Goal: Task Accomplishment & Management: Use online tool/utility

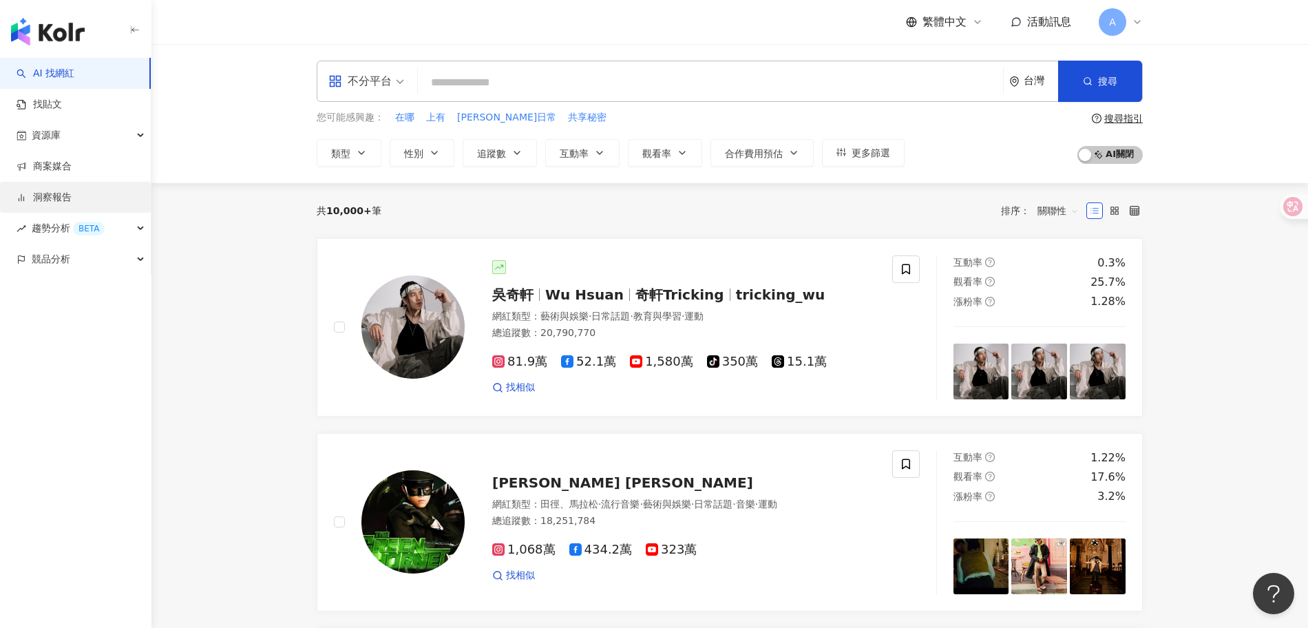
click at [67, 200] on link "洞察報告" at bounding box center [44, 198] width 55 height 14
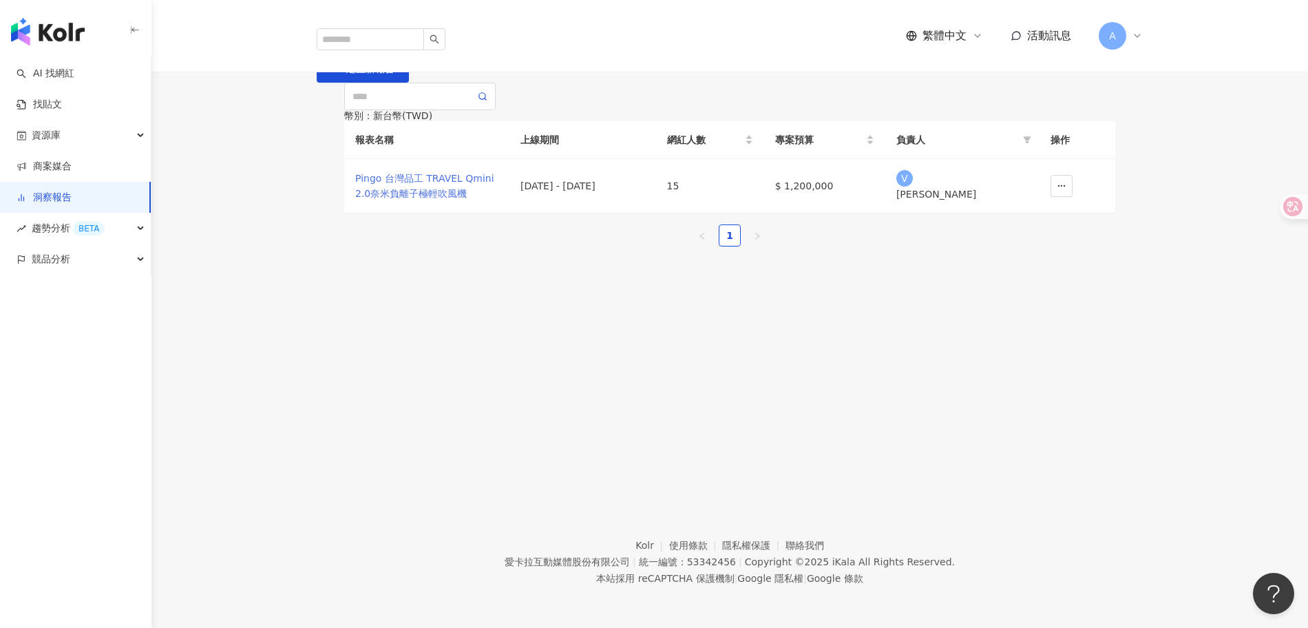
click at [434, 201] on div "Pingo 台灣品工 TRAVEL Qmini 2.0奈米負離子極輕吹風機" at bounding box center [426, 186] width 143 height 30
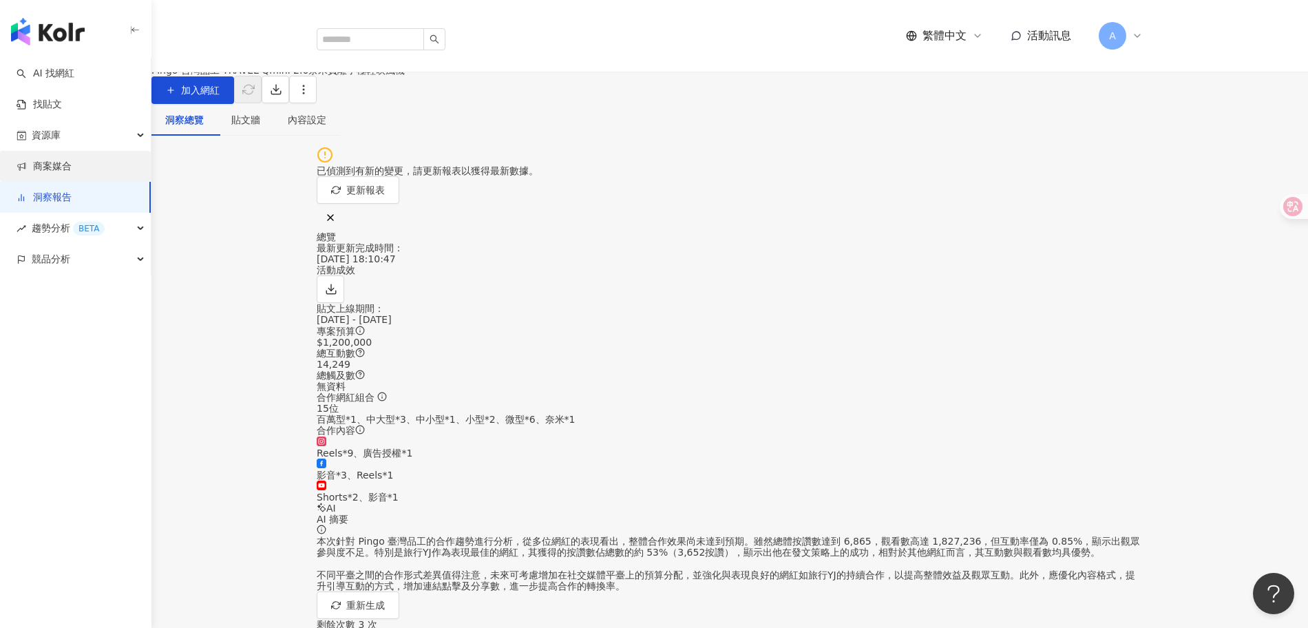
click at [58, 160] on link "商案媒合" at bounding box center [44, 167] width 55 height 14
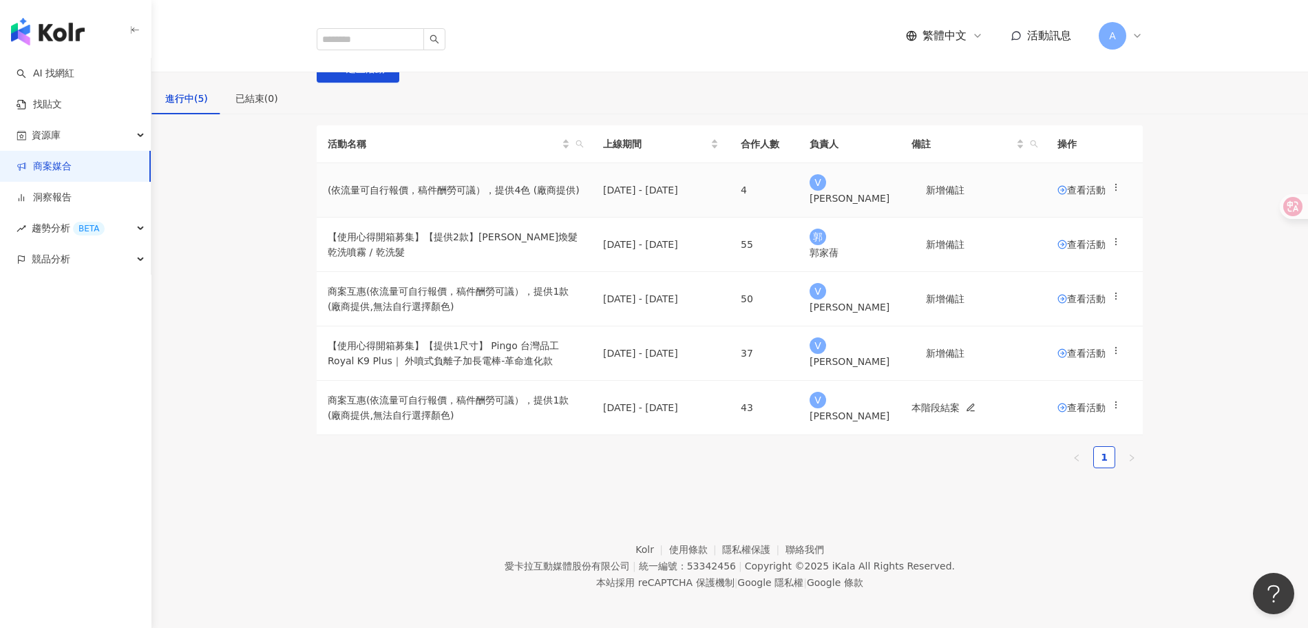
click at [1058, 195] on span "查看活動" at bounding box center [1082, 190] width 48 height 10
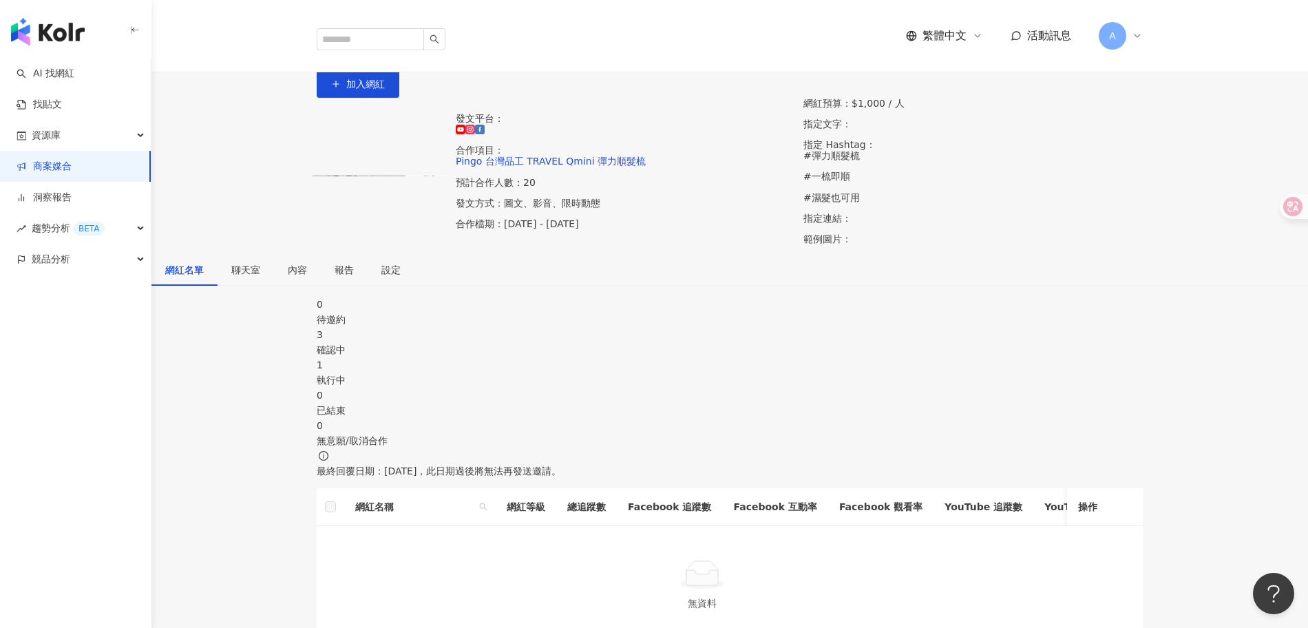
click at [543, 342] on div "3" at bounding box center [730, 334] width 826 height 15
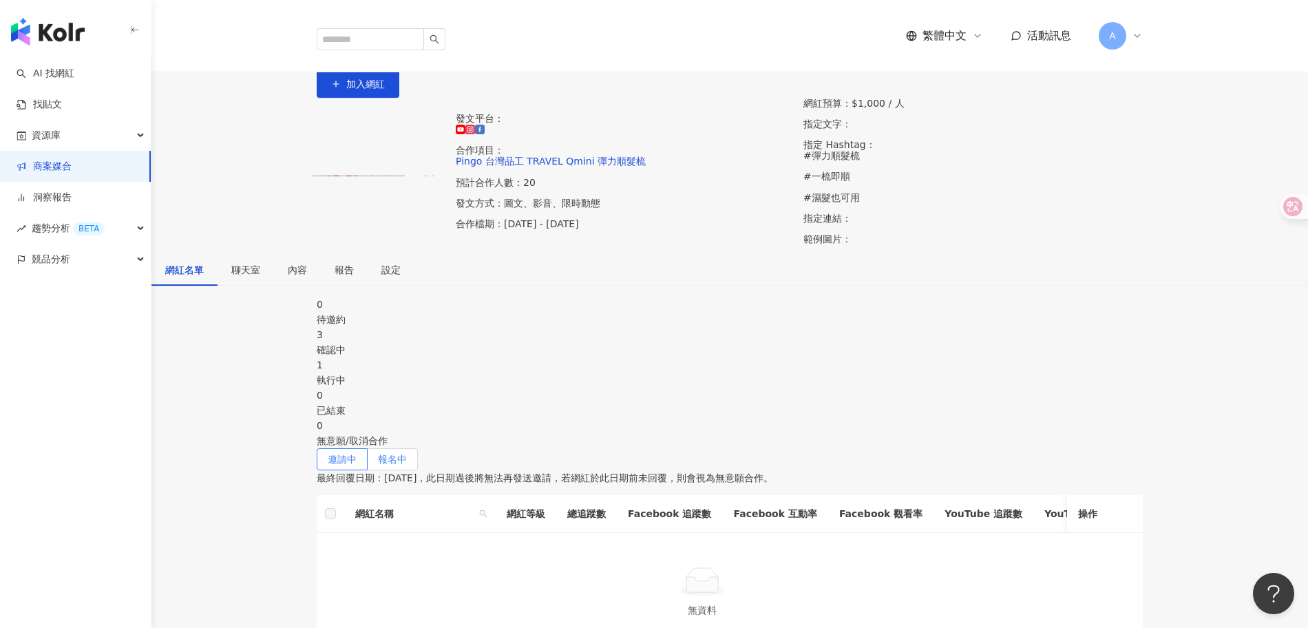
click at [407, 454] on span "報名中" at bounding box center [392, 459] width 29 height 11
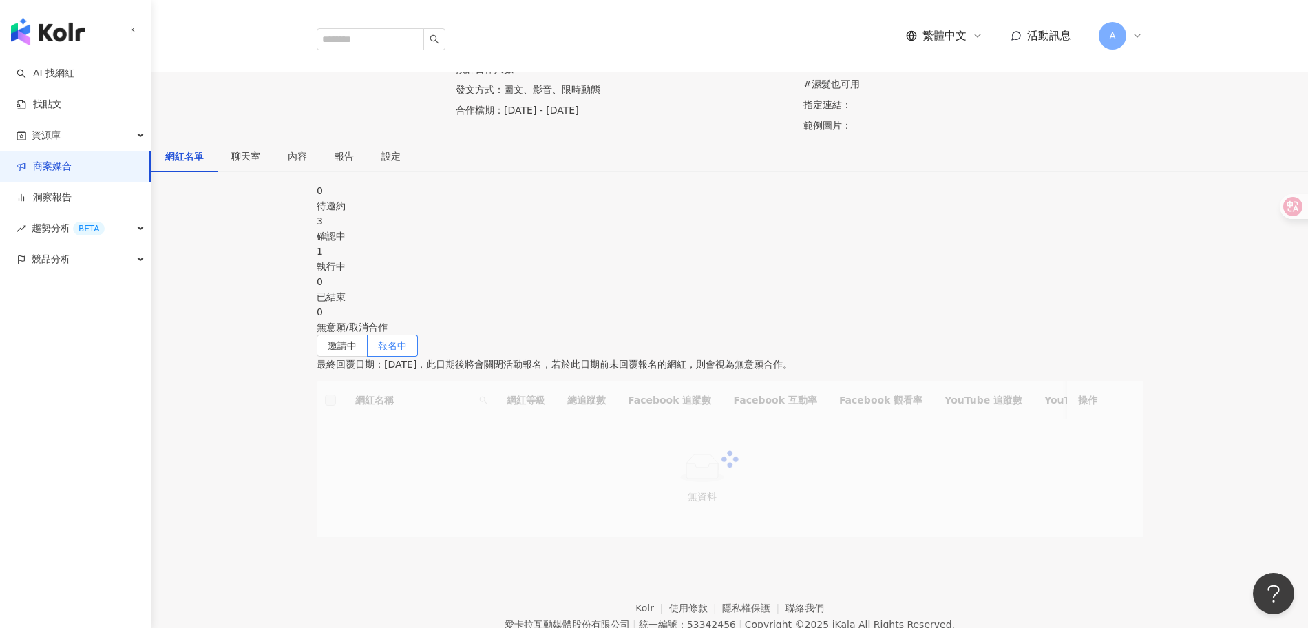
scroll to position [124, 0]
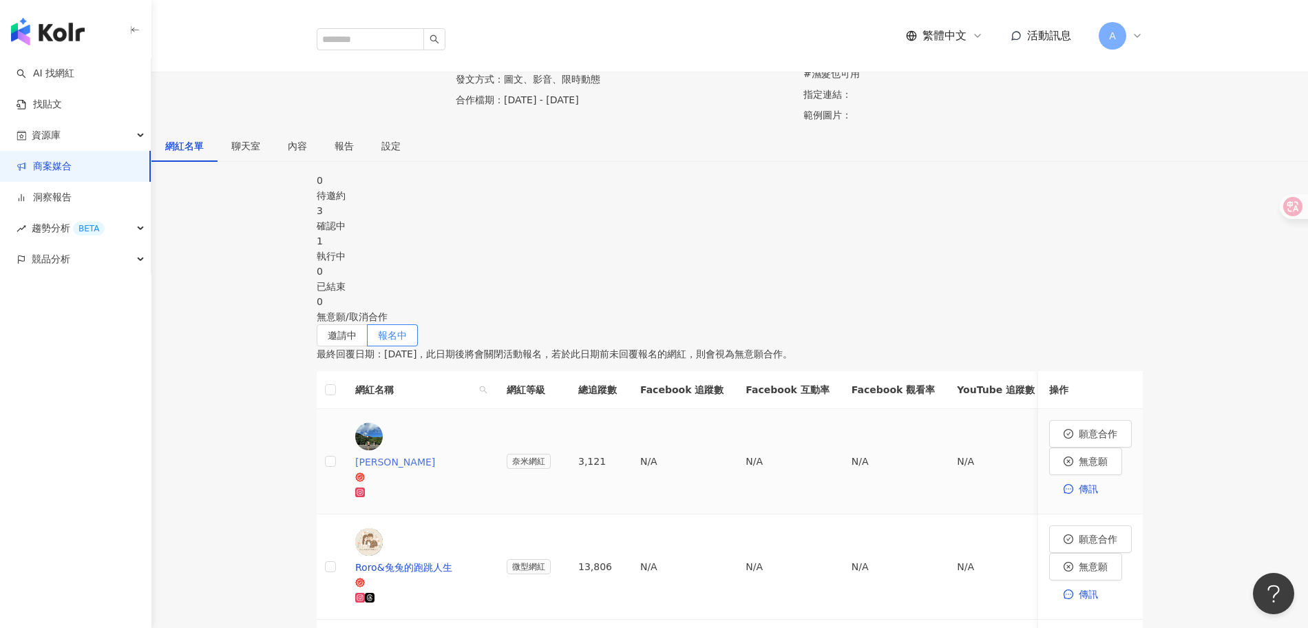
click at [418, 454] on div "[PERSON_NAME]" at bounding box center [419, 461] width 129 height 15
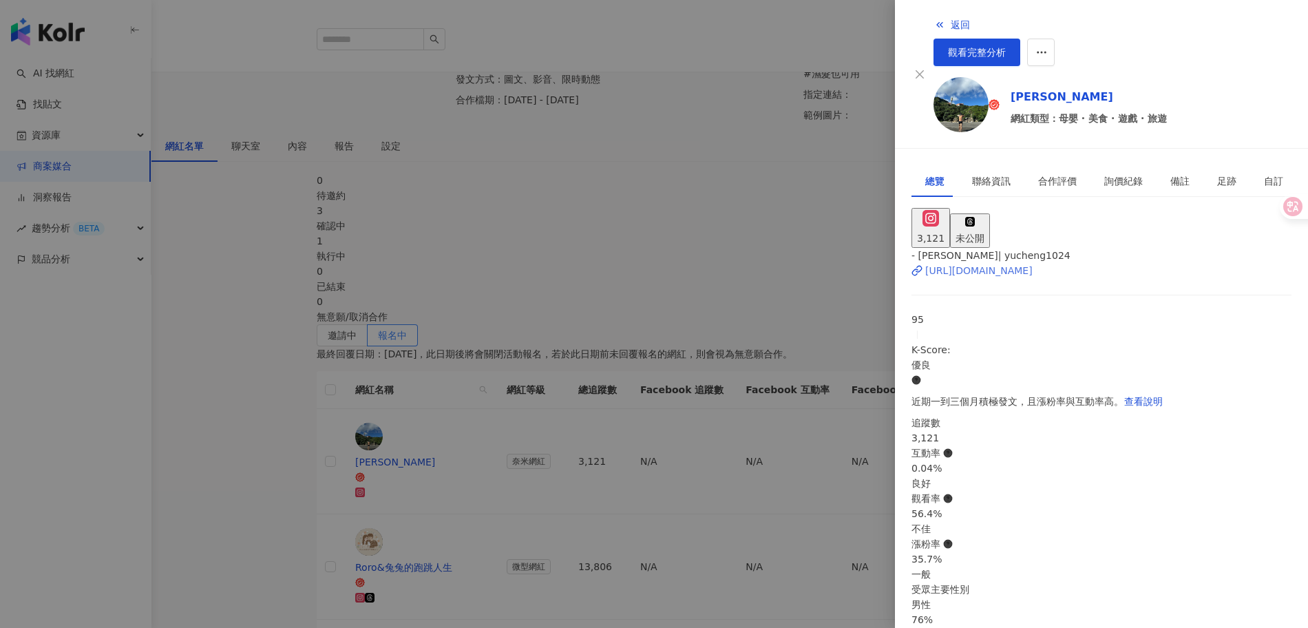
click at [1021, 263] on div "[URL][DOMAIN_NAME]" at bounding box center [978, 270] width 107 height 15
click at [767, 220] on div at bounding box center [654, 314] width 1308 height 628
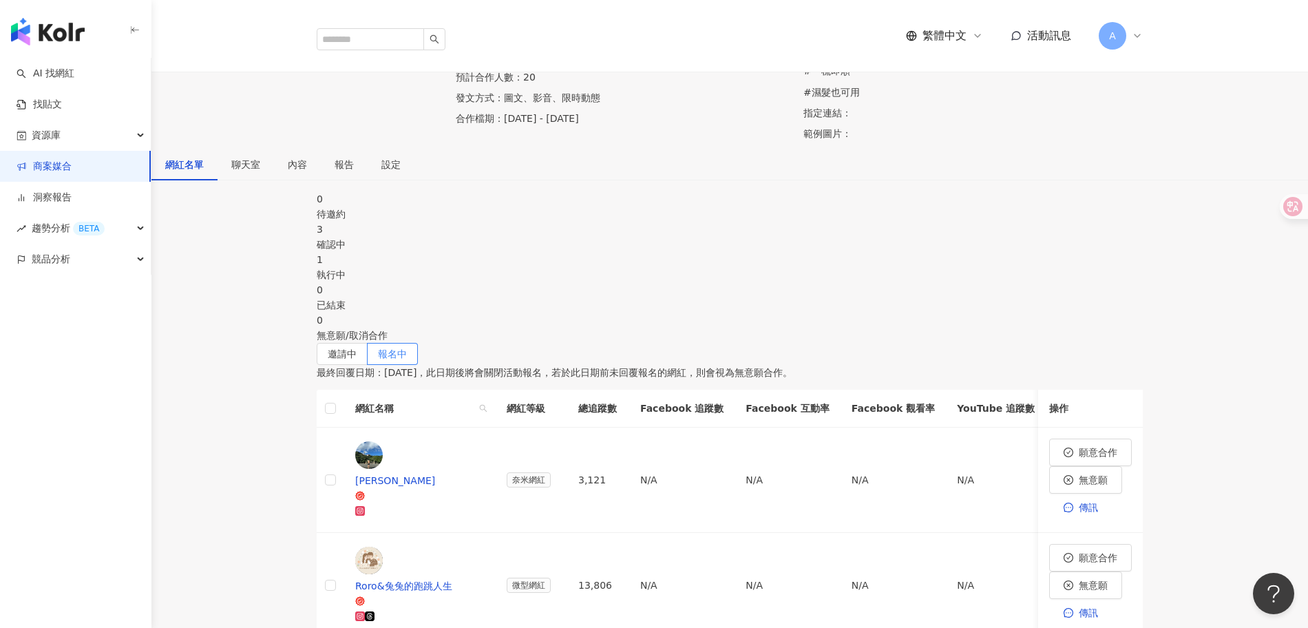
scroll to position [0, 0]
